Goal: Find contact information: Find contact information

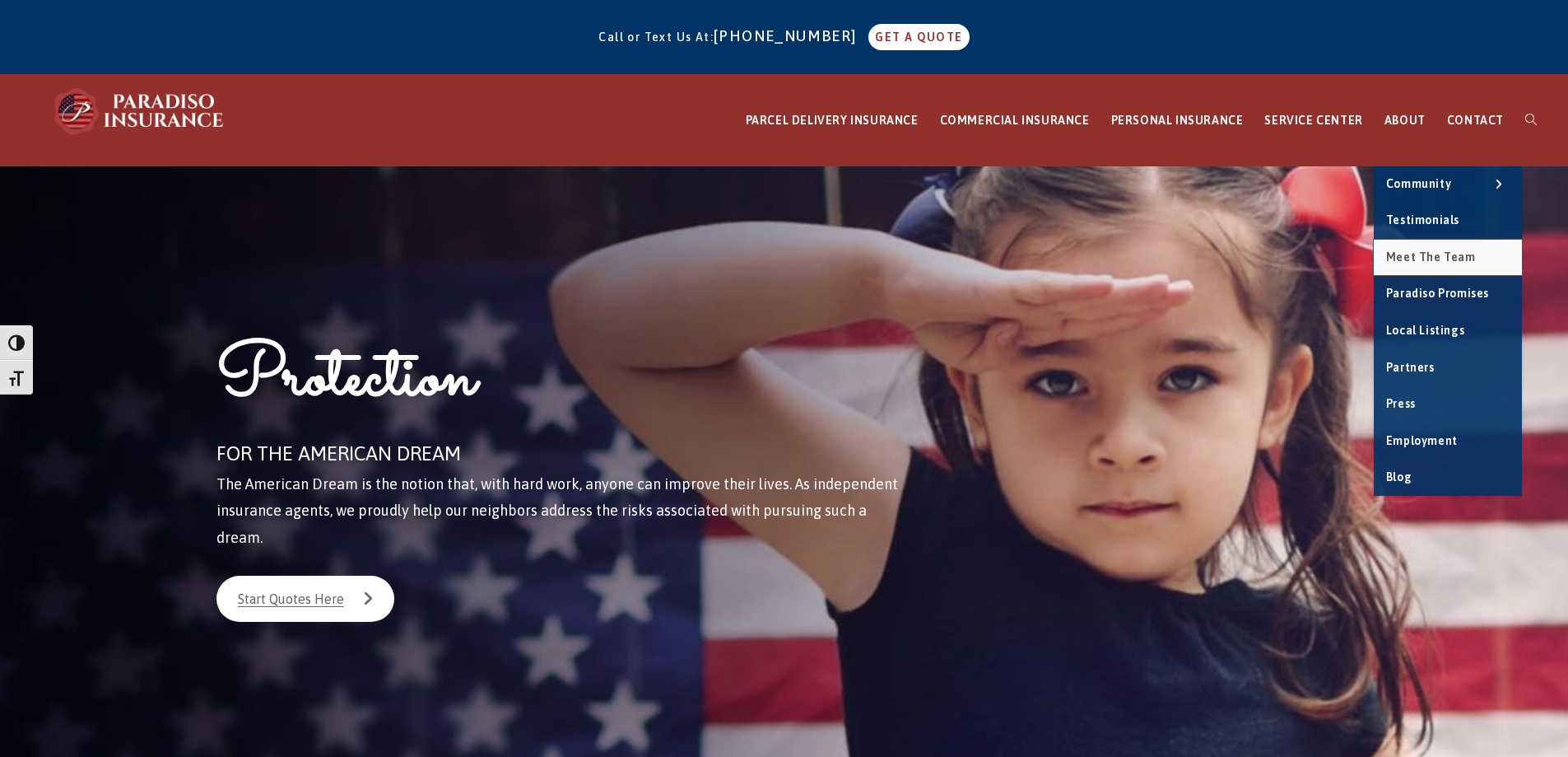
click at [1436, 254] on span "Meet the Team" at bounding box center [1431, 257] width 90 height 13
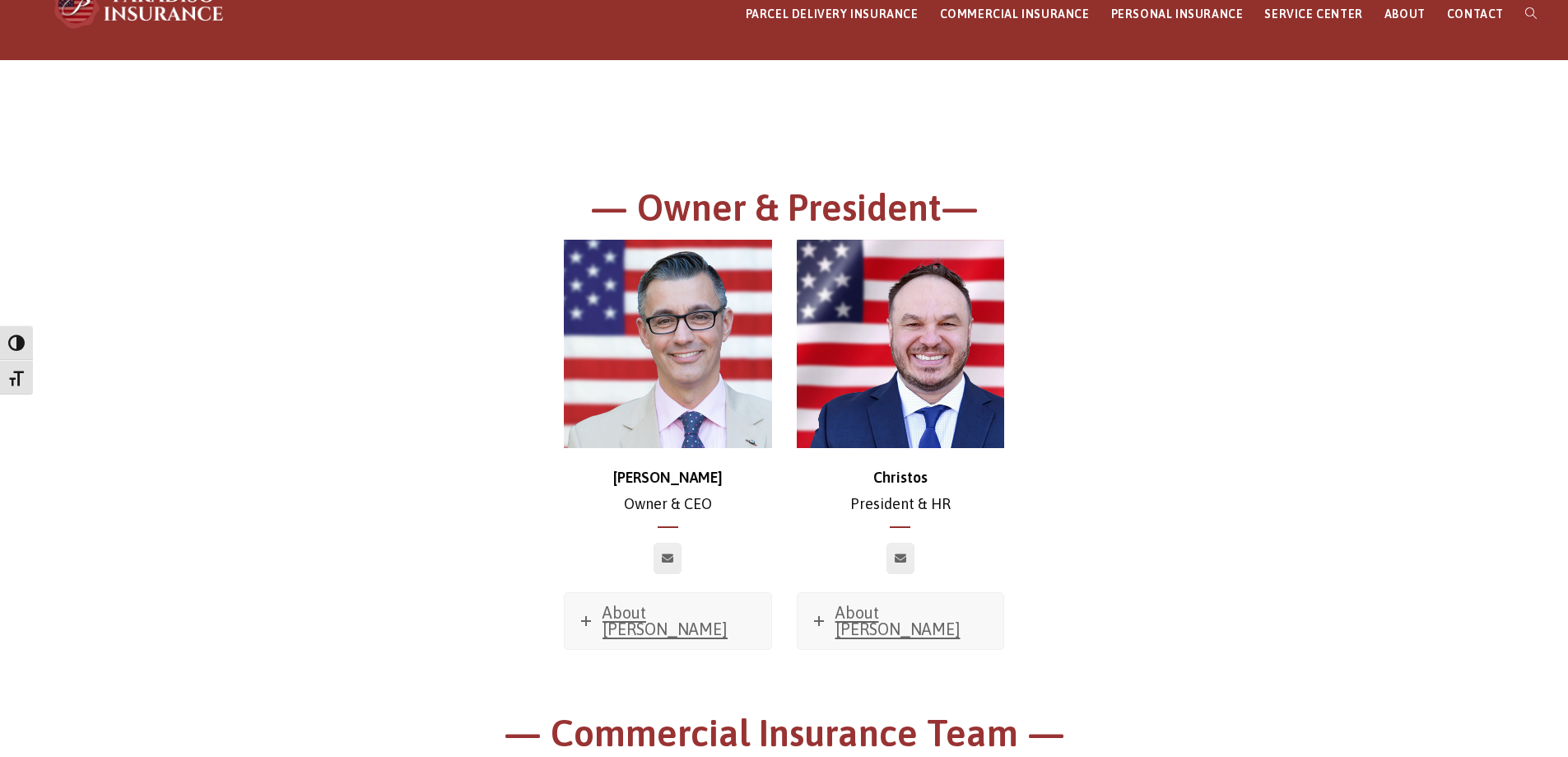
scroll to position [85, 0]
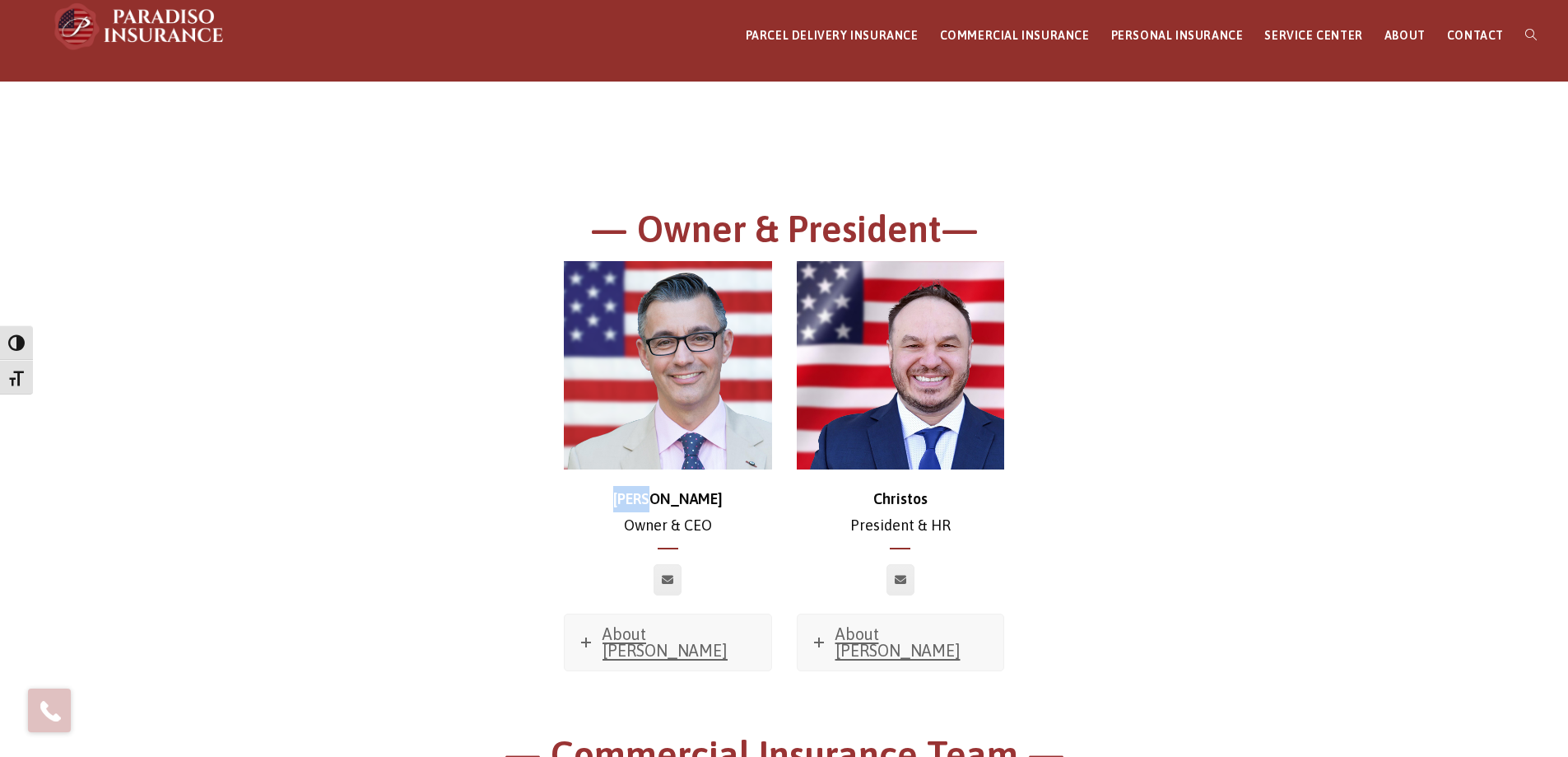
drag, startPoint x: 629, startPoint y: 496, endPoint x: 716, endPoint y: 496, distance: 87.0
click at [716, 496] on p "Chris Owner & CEO" at bounding box center [668, 513] width 208 height 53
click at [743, 552] on div "Chris Owner & CEO About Chris Favorite Movie? Sweet Home Alabama Favorite Music…" at bounding box center [668, 466] width 208 height 410
click at [697, 405] on img at bounding box center [668, 365] width 208 height 208
click at [654, 640] on span "About Chris" at bounding box center [665, 642] width 125 height 35
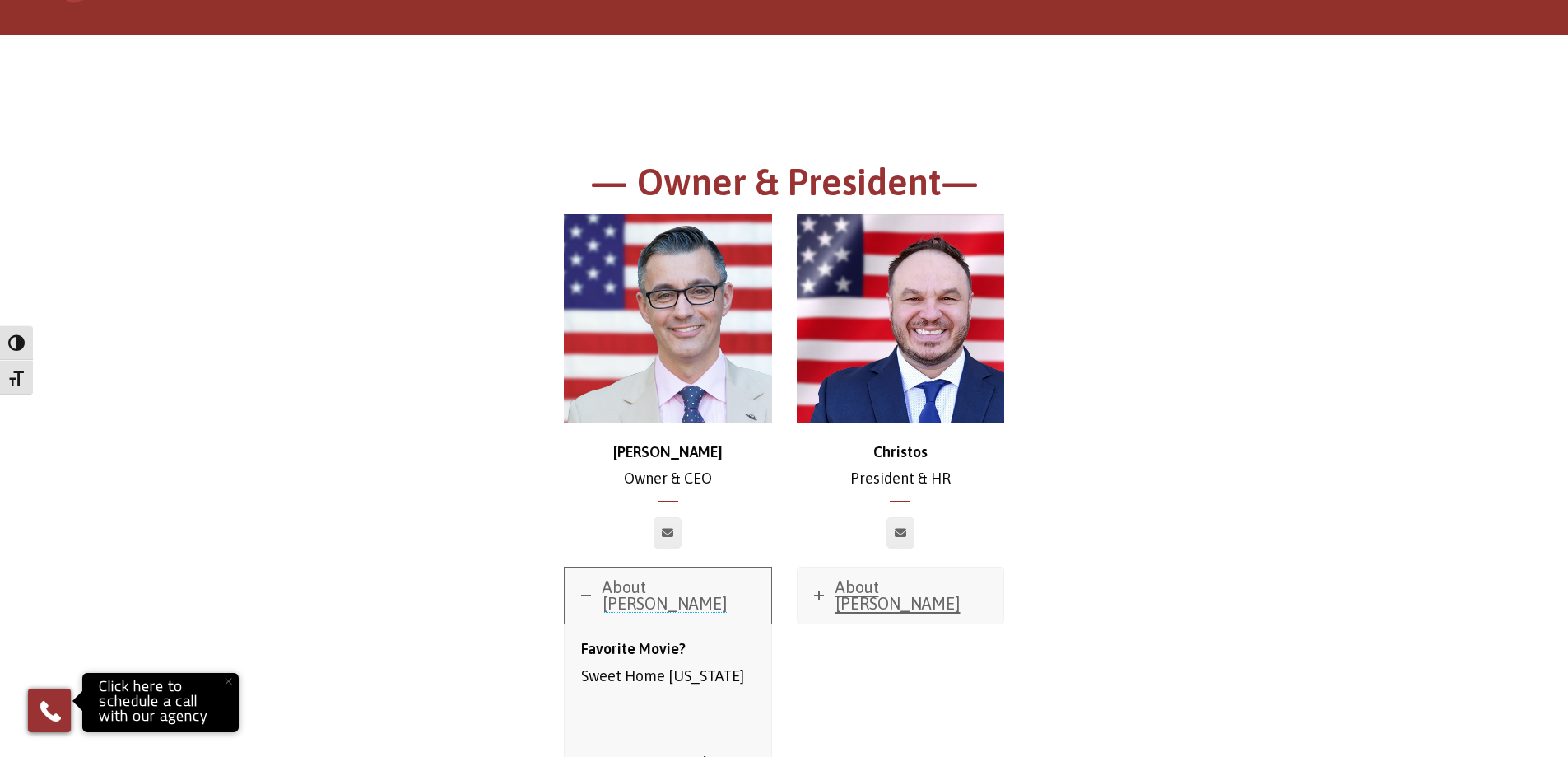
scroll to position [3, 0]
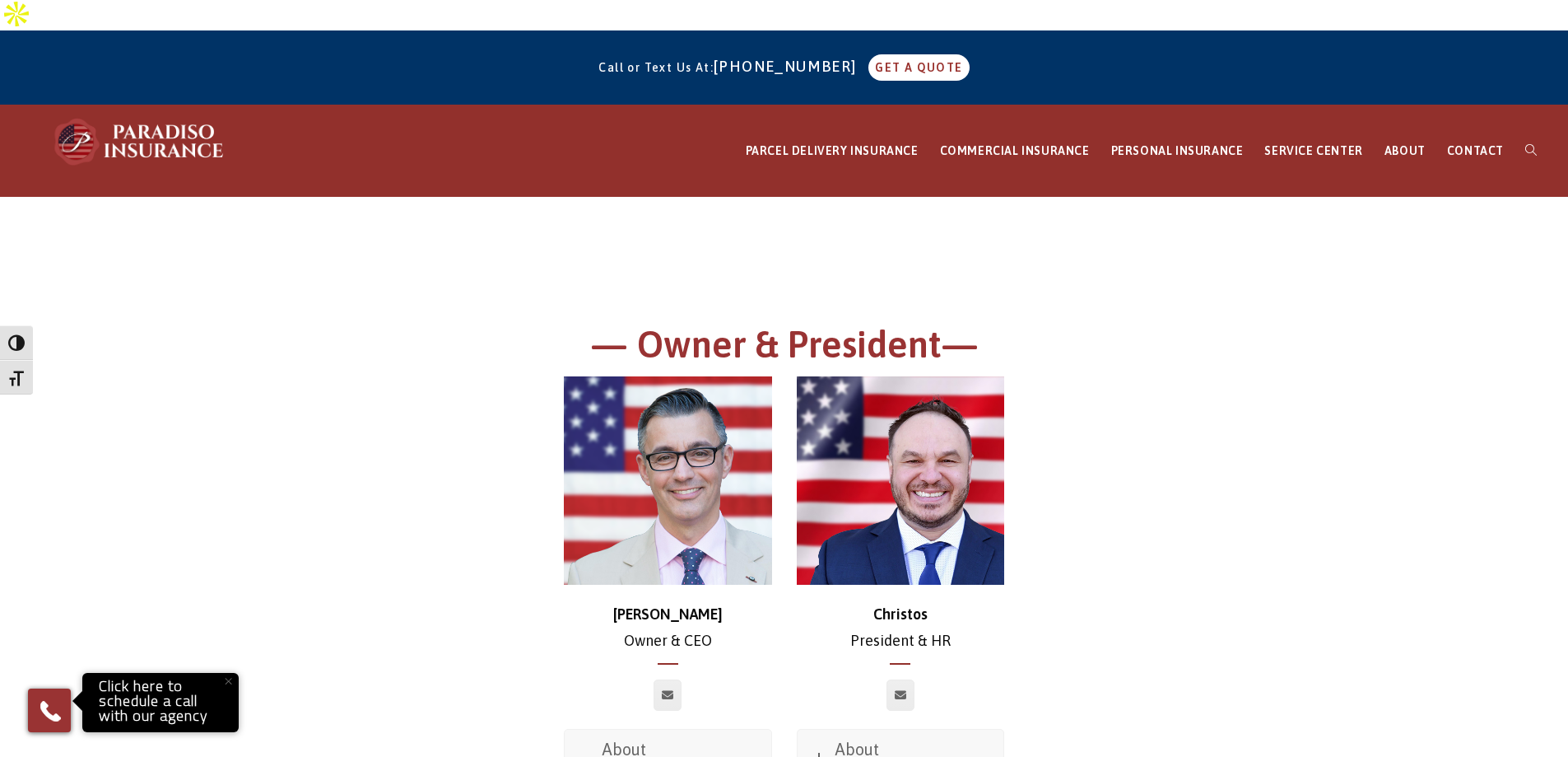
click at [678, 425] on img at bounding box center [668, 481] width 208 height 208
click at [664, 433] on img at bounding box center [668, 481] width 208 height 208
click at [671, 431] on img at bounding box center [668, 481] width 208 height 208
drag, startPoint x: 871, startPoint y: 584, endPoint x: 936, endPoint y: 585, distance: 65.0
click at [936, 601] on p "Christos President & HR" at bounding box center [901, 628] width 208 height 53
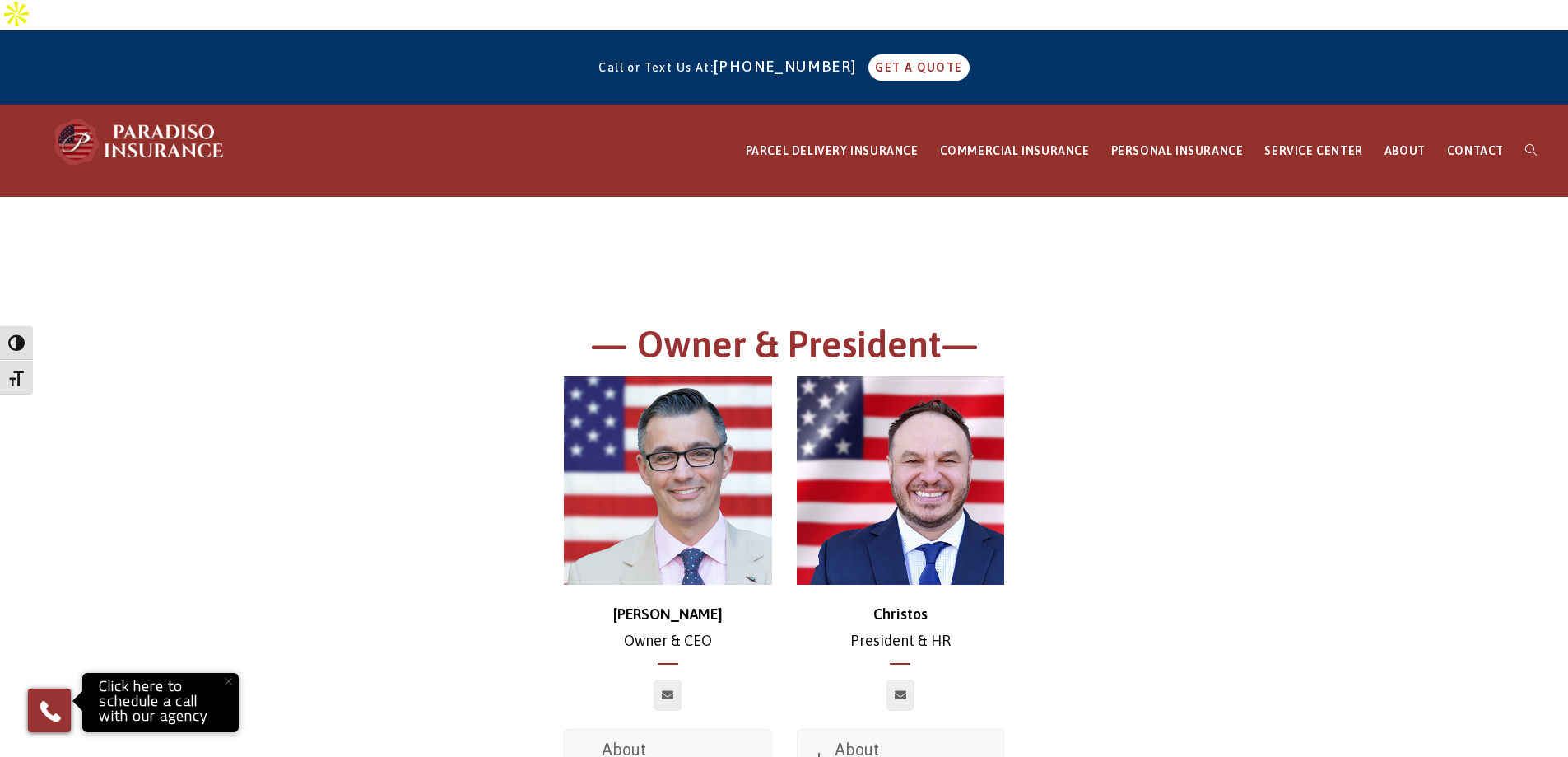
copy strong "Christos"
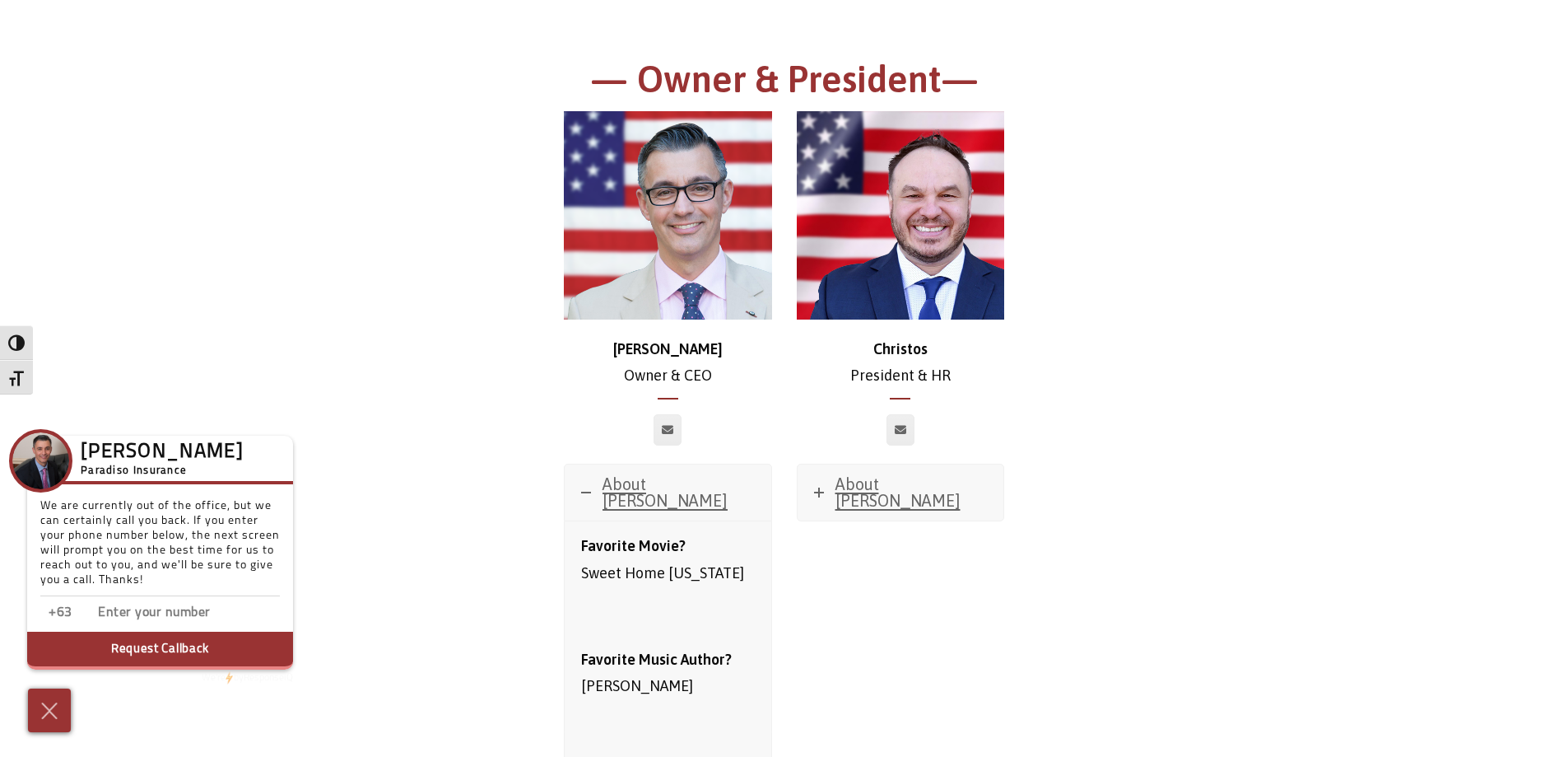
scroll to position [168, 0]
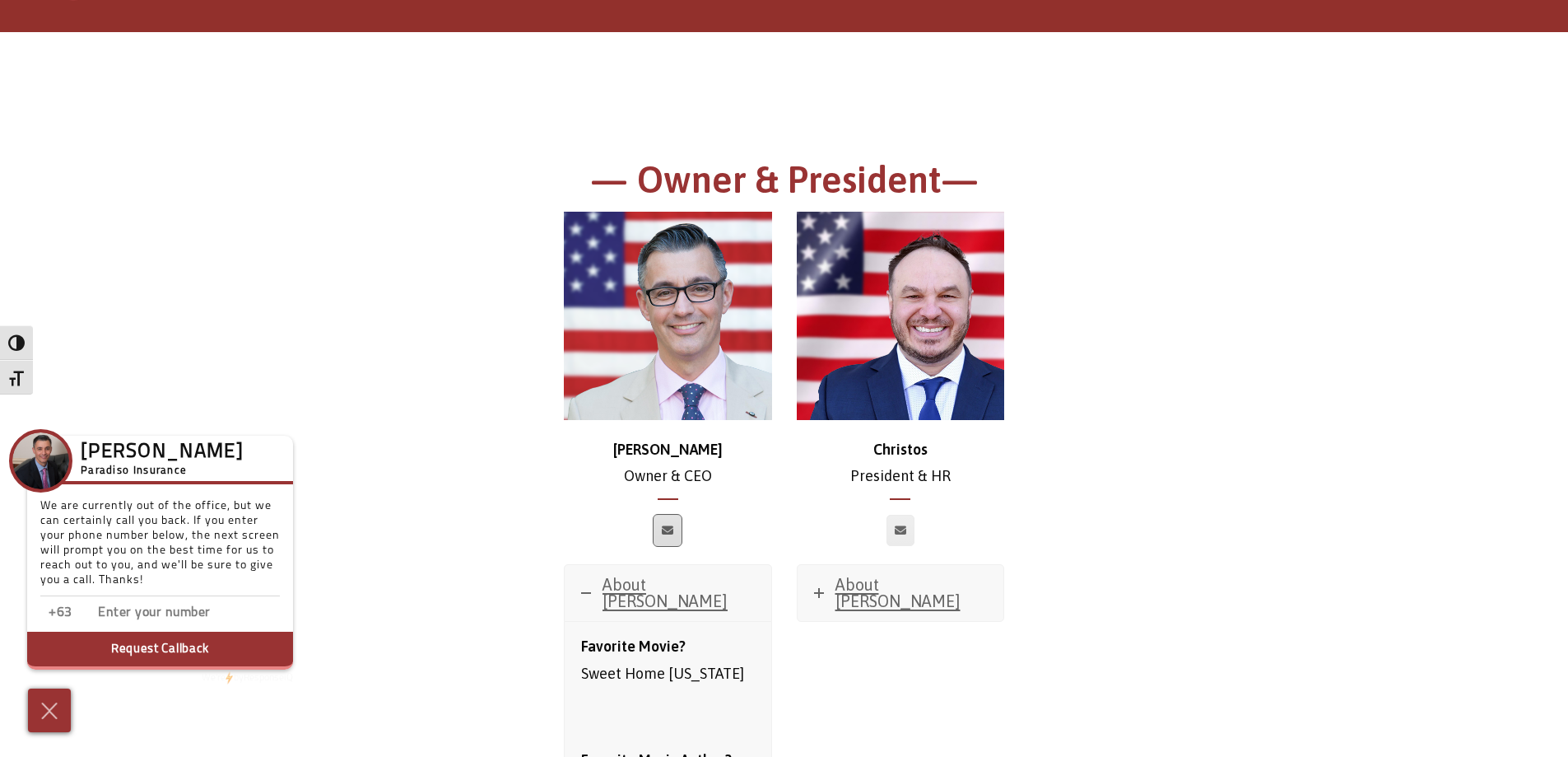
click at [672, 525] on icon at bounding box center [667, 530] width 12 height 10
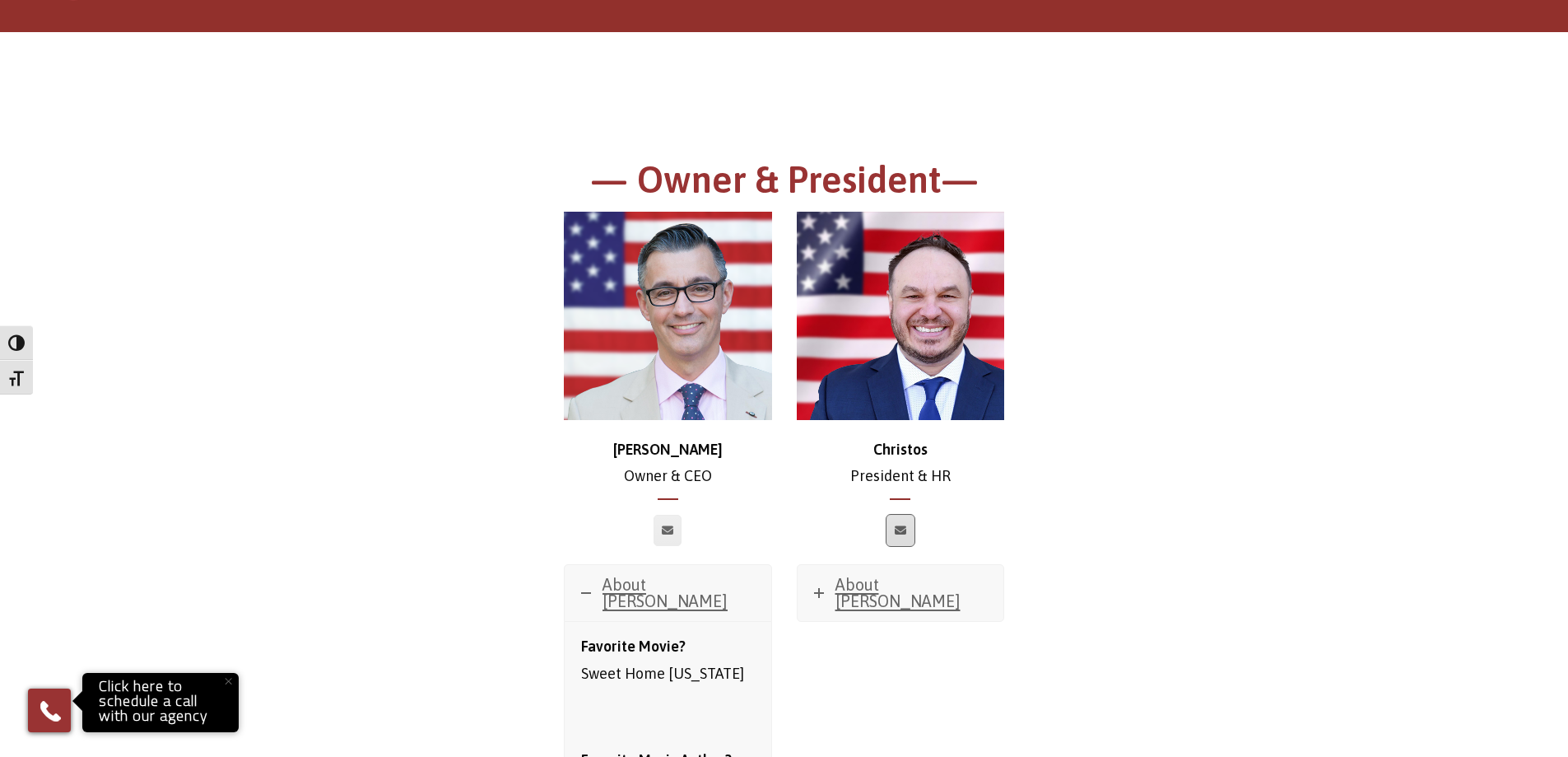
click at [900, 525] on icon at bounding box center [901, 530] width 12 height 10
click at [899, 525] on icon at bounding box center [901, 530] width 12 height 10
click at [991, 476] on div "Christos President & HR About Christos Favorite Movie? Weekend at Bernie’s Favo…" at bounding box center [901, 417] width 208 height 410
